Goal: Information Seeking & Learning: Find specific fact

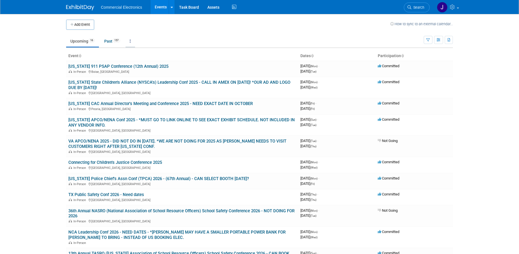
click at [131, 41] on icon at bounding box center [130, 41] width 1 height 4
click at [142, 64] on link "Grouped Annually Events grouped by year" at bounding box center [148, 66] width 45 height 12
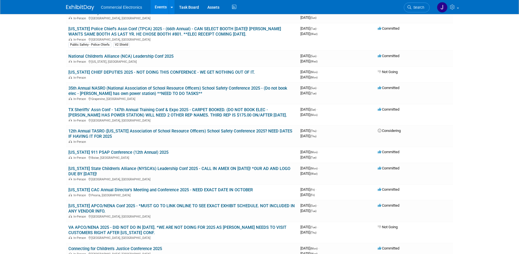
scroll to position [86, 0]
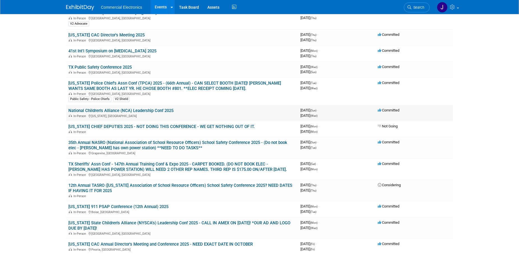
click at [164, 110] on link "National Children's Alliance (NCA) Leadership Conf 2025" at bounding box center [120, 110] width 105 height 5
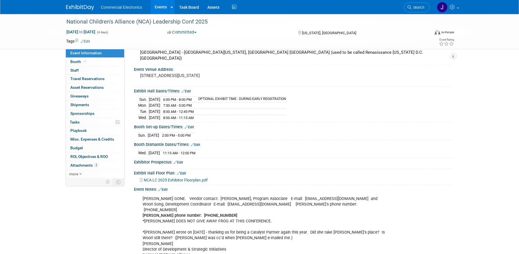
scroll to position [57, 0]
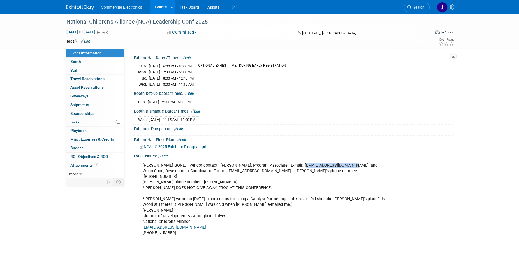
drag, startPoint x: 299, startPoint y: 159, endPoint x: 344, endPoint y: 161, distance: 45.2
click at [344, 161] on div "KEVIN DOWELING GONE. Vendor contact: Kerry Anthony, Program Associate E-mail: k…" at bounding box center [265, 199] width 253 height 79
copy div "kanthony@nca-online.org"
click at [342, 205] on div "KEVIN DOWELING GONE. Vendor contact: Kerry Anthony, Program Associate E-mail: k…" at bounding box center [265, 199] width 253 height 79
drag, startPoint x: 299, startPoint y: 158, endPoint x: 344, endPoint y: 160, distance: 44.9
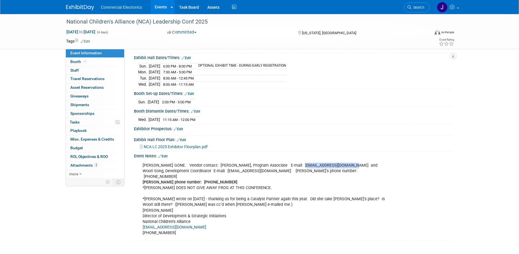
click at [344, 160] on div "KEVIN DOWELING GONE. Vendor contact: Kerry Anthony, Program Associate E-mail: k…" at bounding box center [265, 199] width 253 height 79
copy div "kanthony@nca-online.org"
click at [390, 164] on div "KEVIN DOWELING GONE. Vendor contact: Kerry Anthony, Program Associate E-mail: k…" at bounding box center [265, 199] width 253 height 79
drag, startPoint x: 299, startPoint y: 158, endPoint x: 344, endPoint y: 160, distance: 44.7
click at [344, 160] on div "KEVIN DOWELING GONE. Vendor contact: Kerry Anthony, Program Associate E-mail: k…" at bounding box center [265, 199] width 253 height 79
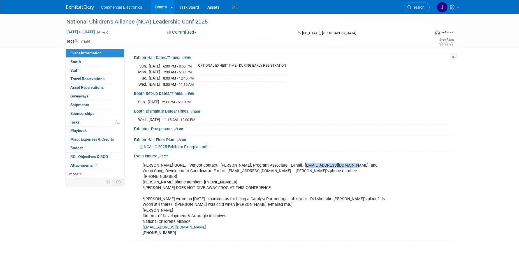
copy div "kanthony@nca-online.org"
click at [402, 152] on div "Event Notes: Edit" at bounding box center [293, 155] width 319 height 7
drag, startPoint x: 299, startPoint y: 158, endPoint x: 344, endPoint y: 158, distance: 44.6
click at [344, 160] on div "KEVIN DOWELING GONE. Vendor contact: Kerry Anthony, Program Associate E-mail: k…" at bounding box center [265, 199] width 253 height 79
copy div "kanthony@nca-online.org"
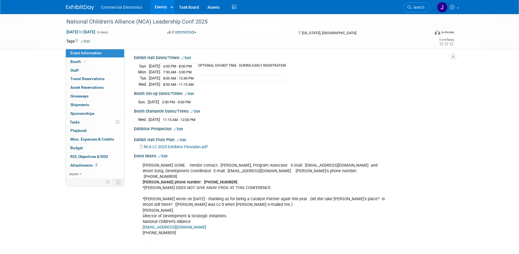
click at [371, 173] on div "KEVIN DOWELING GONE. Vendor contact: Kerry Anthony, Program Associate E-mail: k…" at bounding box center [265, 199] width 253 height 79
drag, startPoint x: 299, startPoint y: 159, endPoint x: 343, endPoint y: 157, distance: 44.1
click at [343, 160] on div "KEVIN DOWELING GONE. Vendor contact: Kerry Anthony, Program Associate E-mail: k…" at bounding box center [265, 199] width 253 height 79
copy div "kanthony@nca-online.org"
click at [382, 167] on div "KEVIN DOWELING GONE. Vendor contact: Kerry Anthony, Program Associate E-mail: k…" at bounding box center [265, 199] width 253 height 79
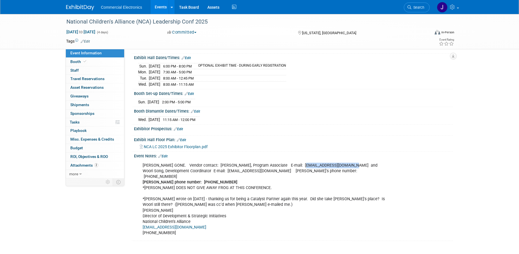
drag, startPoint x: 299, startPoint y: 158, endPoint x: 345, endPoint y: 161, distance: 45.5
click at [345, 161] on div "KEVIN DOWELING GONE. Vendor contact: Kerry Anthony, Program Associate E-mail: k…" at bounding box center [265, 199] width 253 height 79
copy div "kanthony@nca-online.org"
click at [413, 162] on div "KEVIN DOWELING GONE. Vendor contact: Kerry Anthony, Program Associate E-mail: k…" at bounding box center [293, 199] width 319 height 81
drag, startPoint x: 299, startPoint y: 158, endPoint x: 344, endPoint y: 160, distance: 44.4
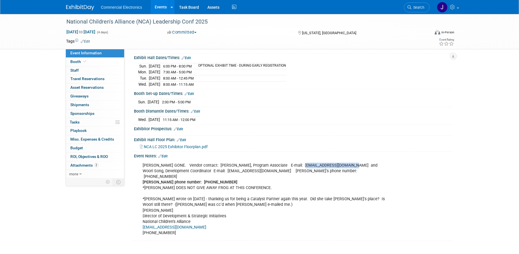
click at [344, 160] on div "KEVIN DOWELING GONE. Vendor contact: Kerry Anthony, Program Associate E-mail: k…" at bounding box center [265, 199] width 253 height 79
copy div "kanthony@nca-online.org"
click at [275, 107] on div "Booth Dismantle Dates/Times: Edit" at bounding box center [293, 110] width 319 height 7
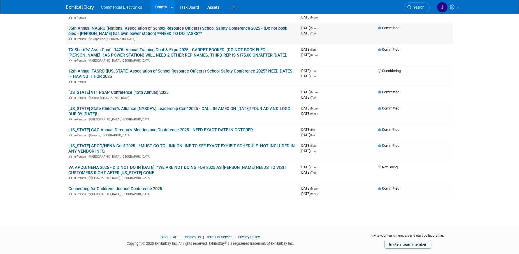
scroll to position [172, 0]
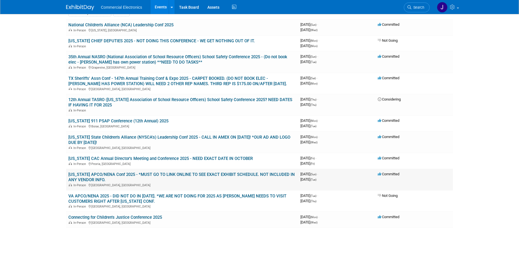
click at [167, 176] on link "[US_STATE] APCO/NENA Conf 2025 - *MUST GO TO LINK ONLINE TO SEE EXACT EXHIBIT S…" at bounding box center [181, 177] width 227 height 10
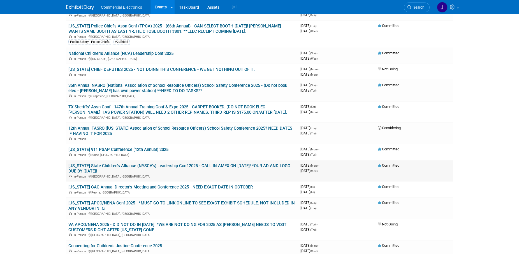
click at [195, 166] on link "[US_STATE] State Children's Alliance (NYSCA's) Leadership Conf 2025 - CALL IN A…" at bounding box center [179, 169] width 222 height 10
click at [155, 151] on link "[US_STATE] 911 PSAP Conference (12th Annual) 2025" at bounding box center [118, 149] width 100 height 5
click at [217, 164] on link "[US_STATE] State Children's Alliance (NYSCA's) Leadership Conf 2025 - CALL IN A…" at bounding box center [179, 169] width 222 height 10
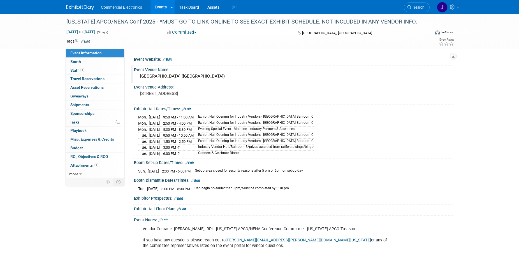
drag, startPoint x: 141, startPoint y: 77, endPoint x: 260, endPoint y: 79, distance: 118.9
click at [260, 79] on div "[GEOGRAPHIC_DATA] ([GEOGRAPHIC_DATA])" at bounding box center [293, 76] width 311 height 9
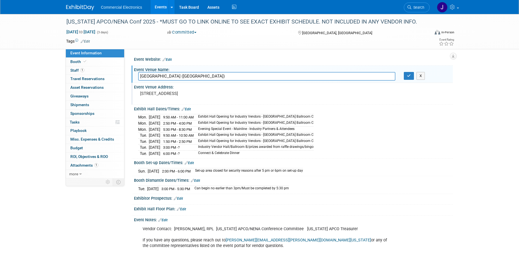
drag, startPoint x: 271, startPoint y: 77, endPoint x: 166, endPoint y: 98, distance: 107.8
click at [138, 77] on input "Oaklawn Casino Resort and Hotel (Oaklawn Conference Center)" at bounding box center [266, 76] width 257 height 9
click at [418, 94] on div "Event Venue Address: 2705 Central Avenue Hot Springs, AR, 71901" at bounding box center [293, 94] width 322 height 22
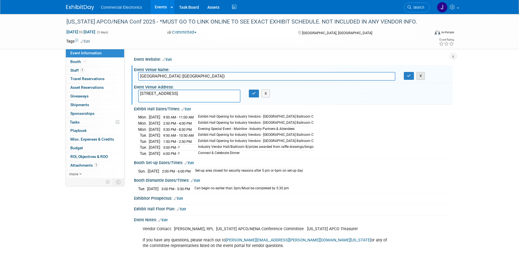
click at [420, 75] on button "X" at bounding box center [421, 76] width 9 height 8
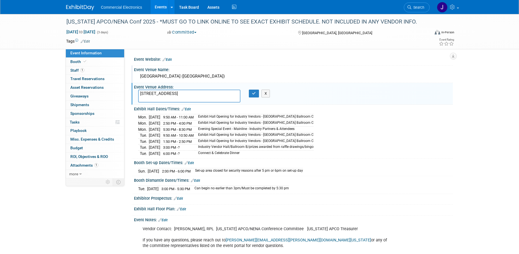
drag, startPoint x: 141, startPoint y: 93, endPoint x: 196, endPoint y: 101, distance: 56.0
click at [196, 101] on textarea "2705 Central Avenue Hot Springs, AR, 71901" at bounding box center [189, 96] width 102 height 13
click at [393, 140] on div "Mon. Nov 3, 2025 9:50 AM - 11:00 AM Exhibit Hall Opening for Industry Vendors -…" at bounding box center [293, 135] width 311 height 44
click at [268, 95] on button "X" at bounding box center [266, 94] width 9 height 8
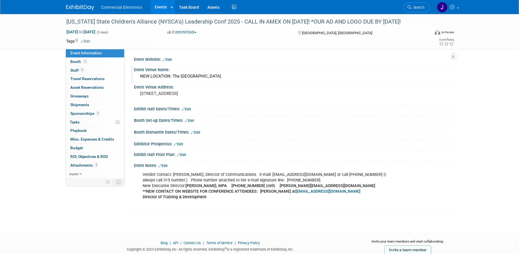
drag, startPoint x: 173, startPoint y: 76, endPoint x: 234, endPoint y: 78, distance: 61.2
click at [234, 78] on div "NEW LOCATION: The [GEOGRAPHIC_DATA]" at bounding box center [293, 76] width 311 height 9
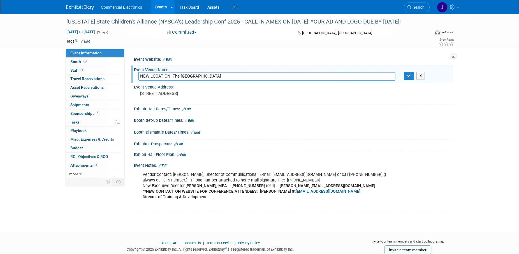
drag, startPoint x: 173, startPoint y: 77, endPoint x: 236, endPoint y: 77, distance: 63.1
click at [236, 77] on input "NEW LOCATION: The [GEOGRAPHIC_DATA]" at bounding box center [266, 76] width 257 height 9
click at [422, 76] on button "X" at bounding box center [421, 76] width 9 height 8
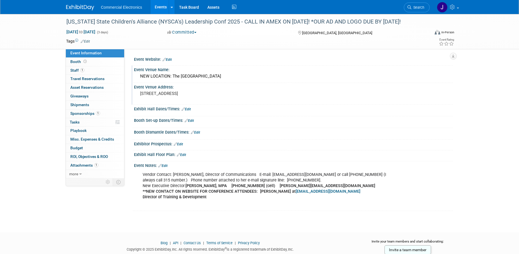
drag, startPoint x: 140, startPoint y: 93, endPoint x: 178, endPoint y: 98, distance: 38.7
click at [178, 98] on div "[STREET_ADDRESS]" at bounding box center [200, 96] width 125 height 13
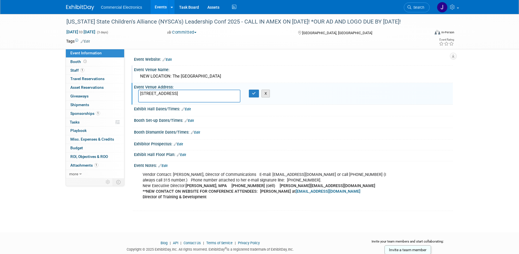
click at [268, 96] on button "X" at bounding box center [266, 94] width 9 height 8
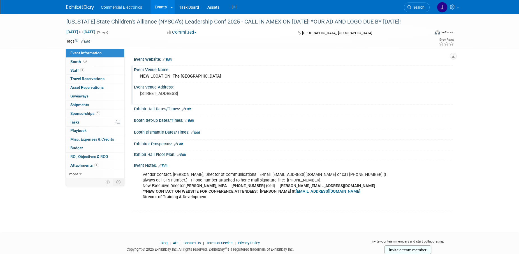
click at [151, 96] on pre "[STREET_ADDRESS]" at bounding box center [200, 93] width 121 height 5
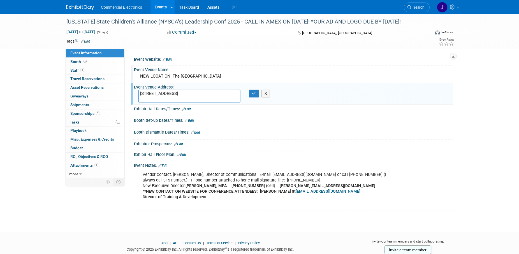
drag, startPoint x: 141, startPoint y: 94, endPoint x: 178, endPoint y: 99, distance: 37.9
click at [178, 99] on textarea "660 Albany Shaker Road Albany, NY 12211" at bounding box center [189, 96] width 102 height 13
click at [268, 96] on button "X" at bounding box center [266, 94] width 9 height 8
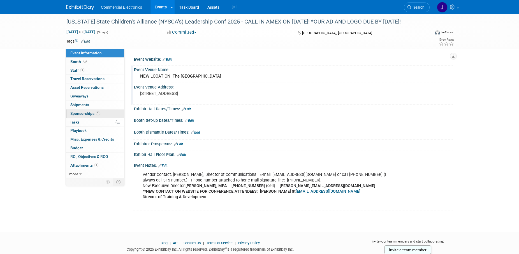
click at [86, 113] on span "Sponsorships 1" at bounding box center [85, 113] width 30 height 4
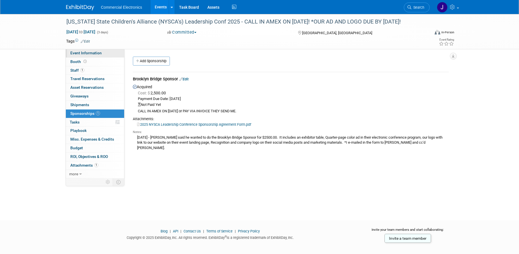
click at [92, 54] on span "Event Information" at bounding box center [85, 53] width 31 height 4
